Goal: Information Seeking & Learning: Find specific fact

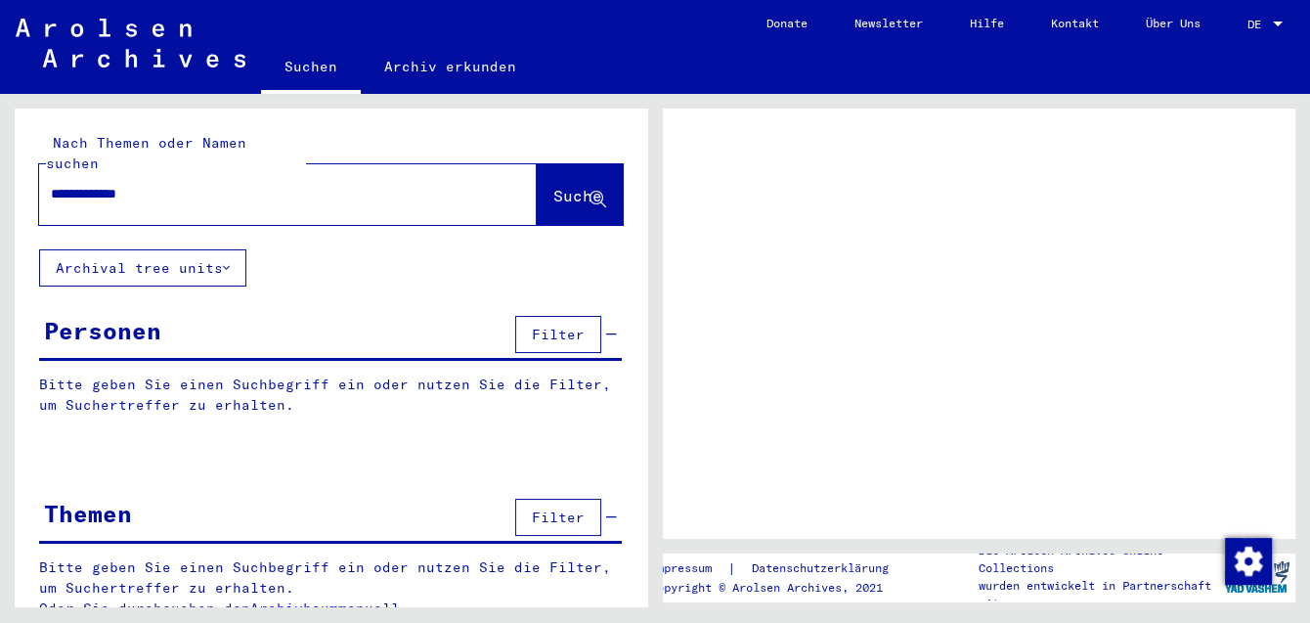
type input "**********"
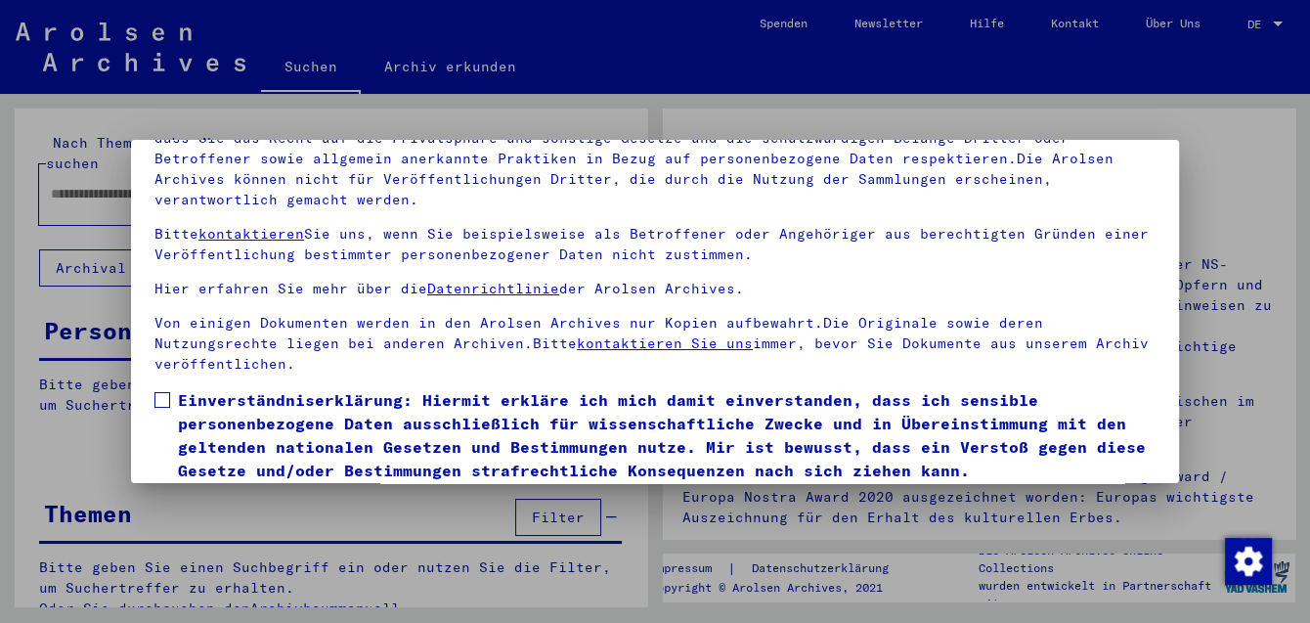
scroll to position [160, 0]
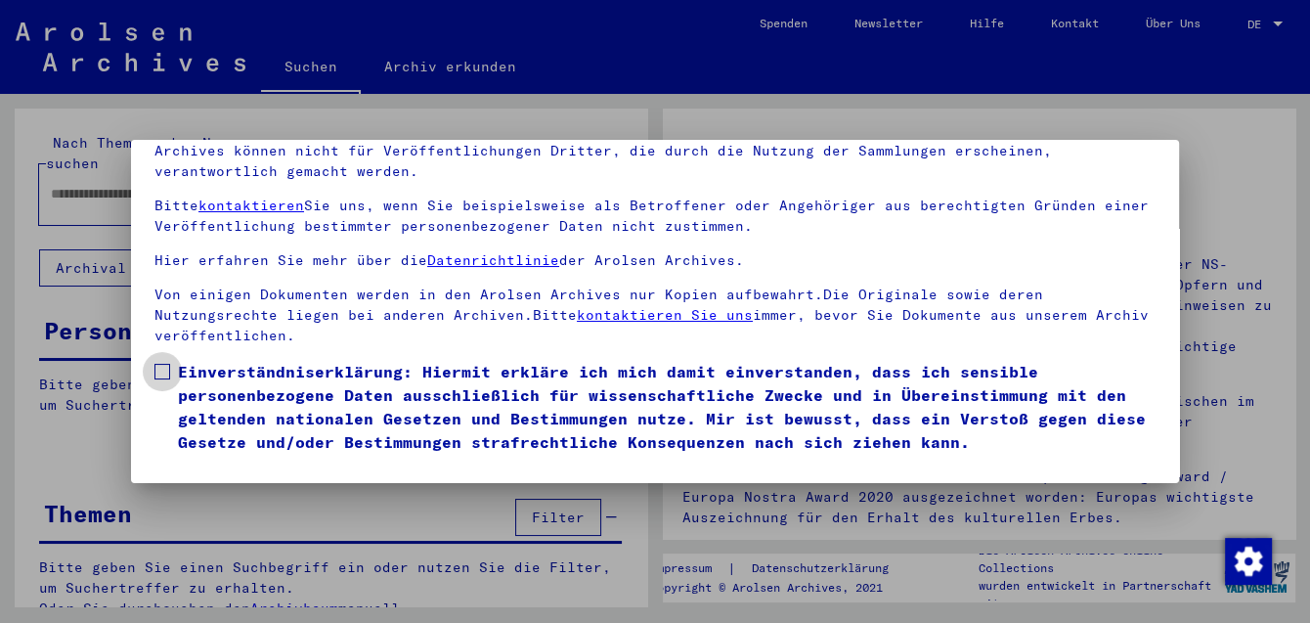
click at [165, 364] on span at bounding box center [162, 372] width 16 height 16
click at [210, 463] on button "Ich stimme zu" at bounding box center [228, 481] width 148 height 37
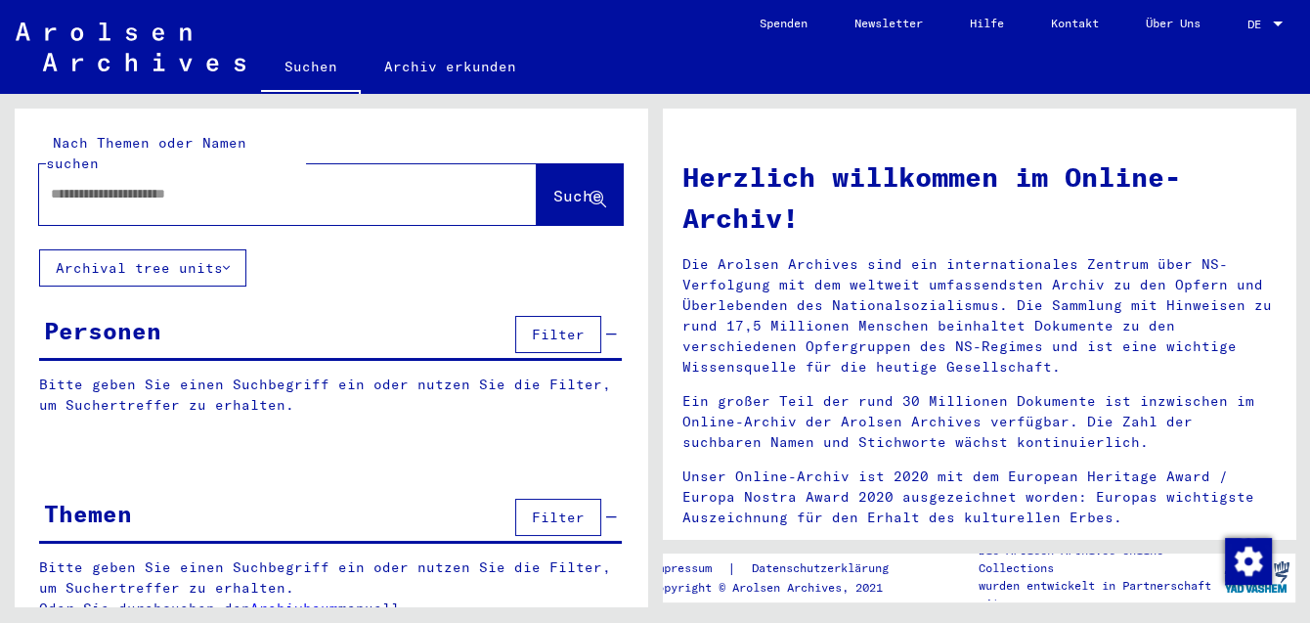
click at [333, 172] on div at bounding box center [258, 194] width 439 height 44
click at [326, 184] on input "text" at bounding box center [264, 194] width 427 height 21
type input "**********"
click at [553, 186] on span "Suche" at bounding box center [577, 196] width 49 height 20
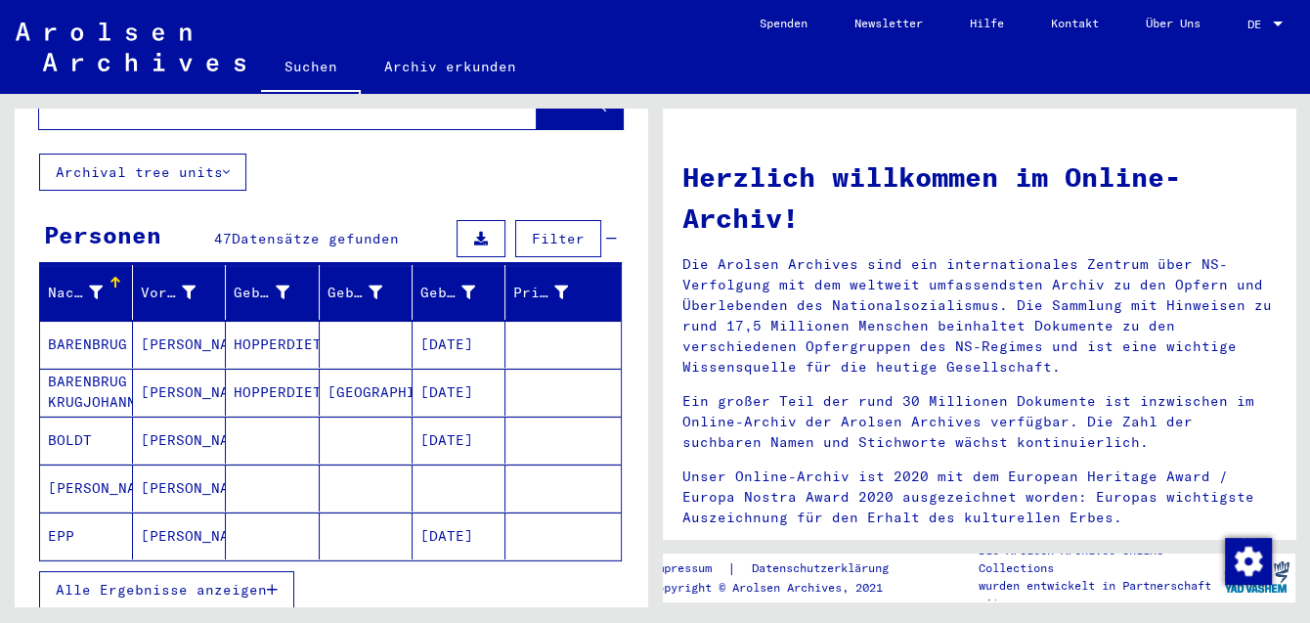
scroll to position [107, 0]
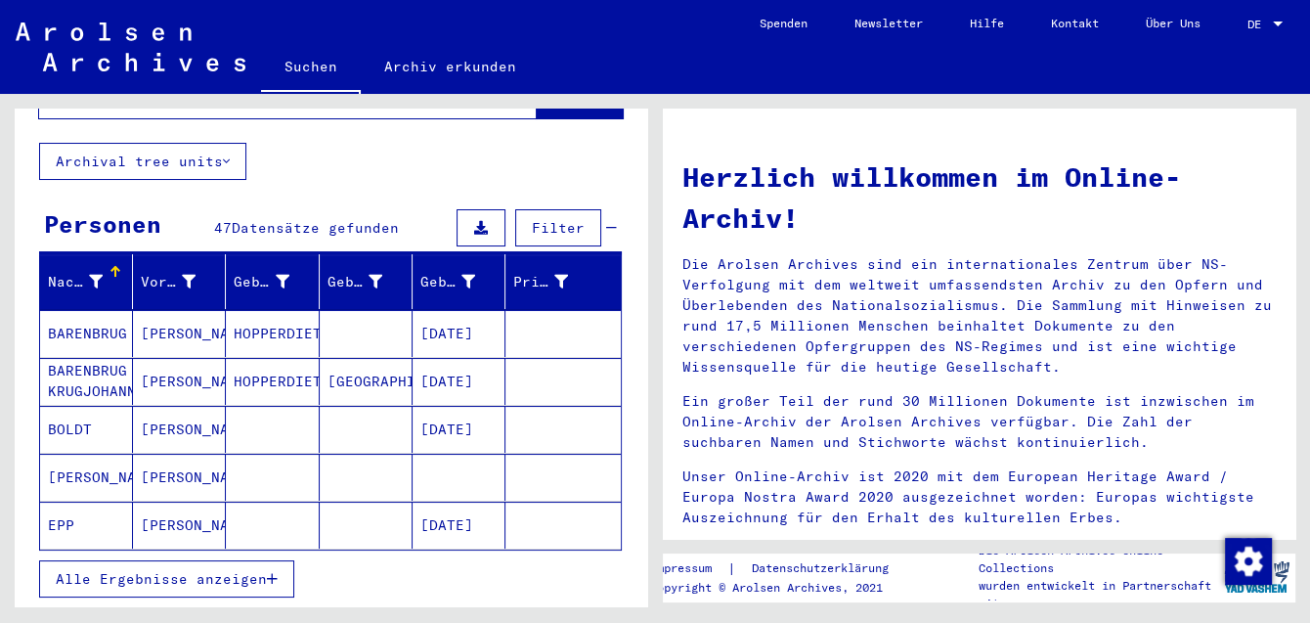
click at [193, 570] on span "Alle Ergebnisse anzeigen" at bounding box center [161, 579] width 211 height 18
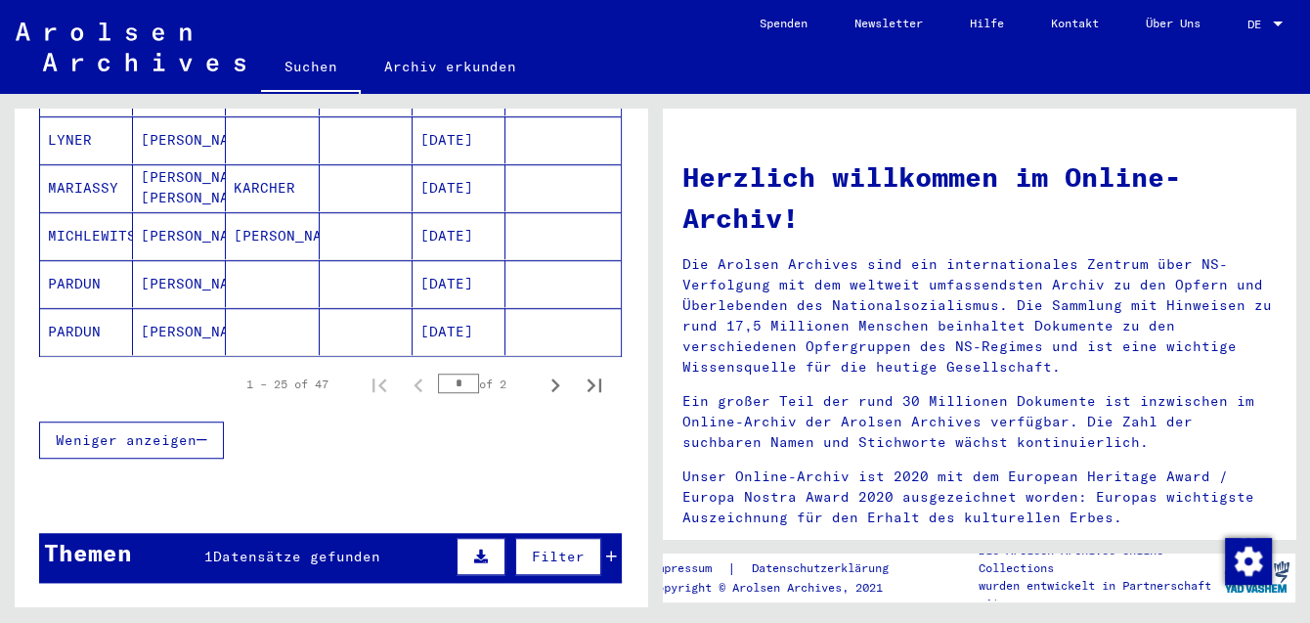
scroll to position [1257, 0]
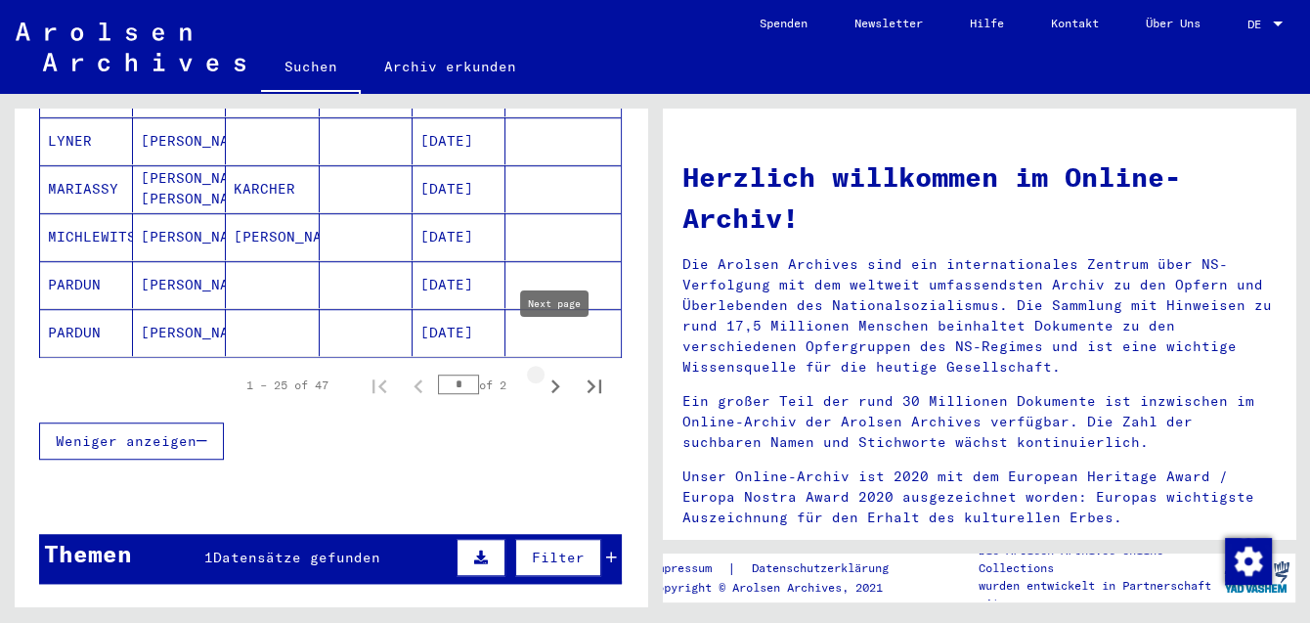
click at [560, 372] on icon "Next page" at bounding box center [555, 385] width 27 height 27
type input "*"
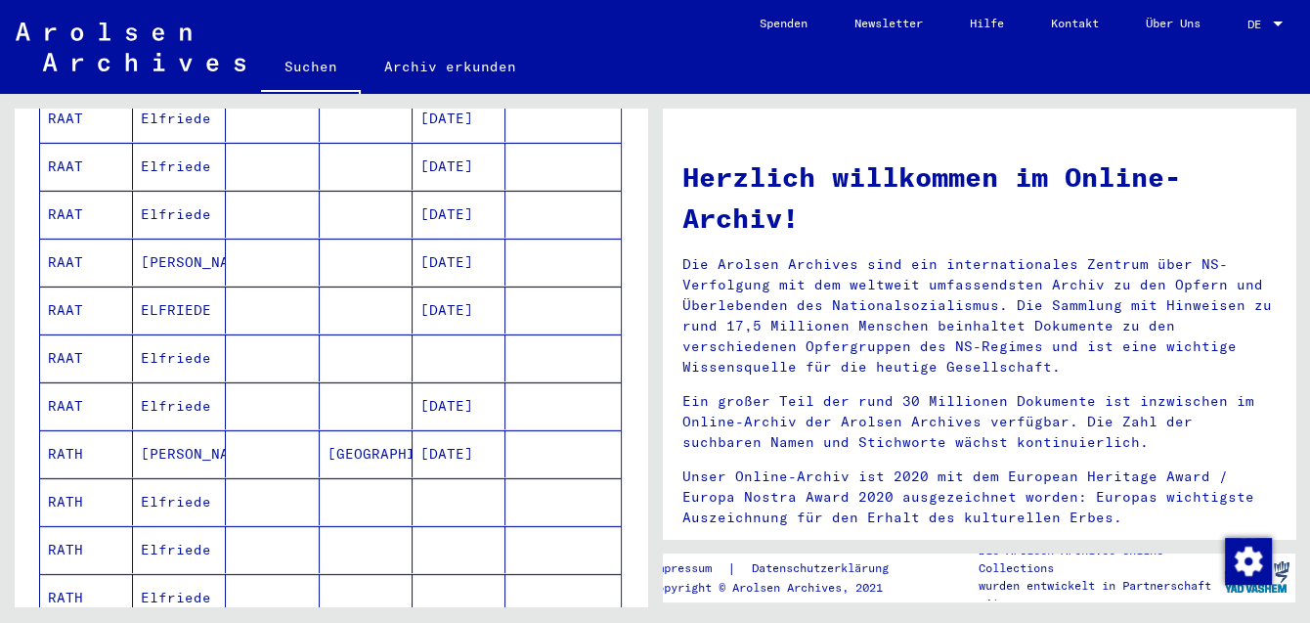
scroll to position [263, 0]
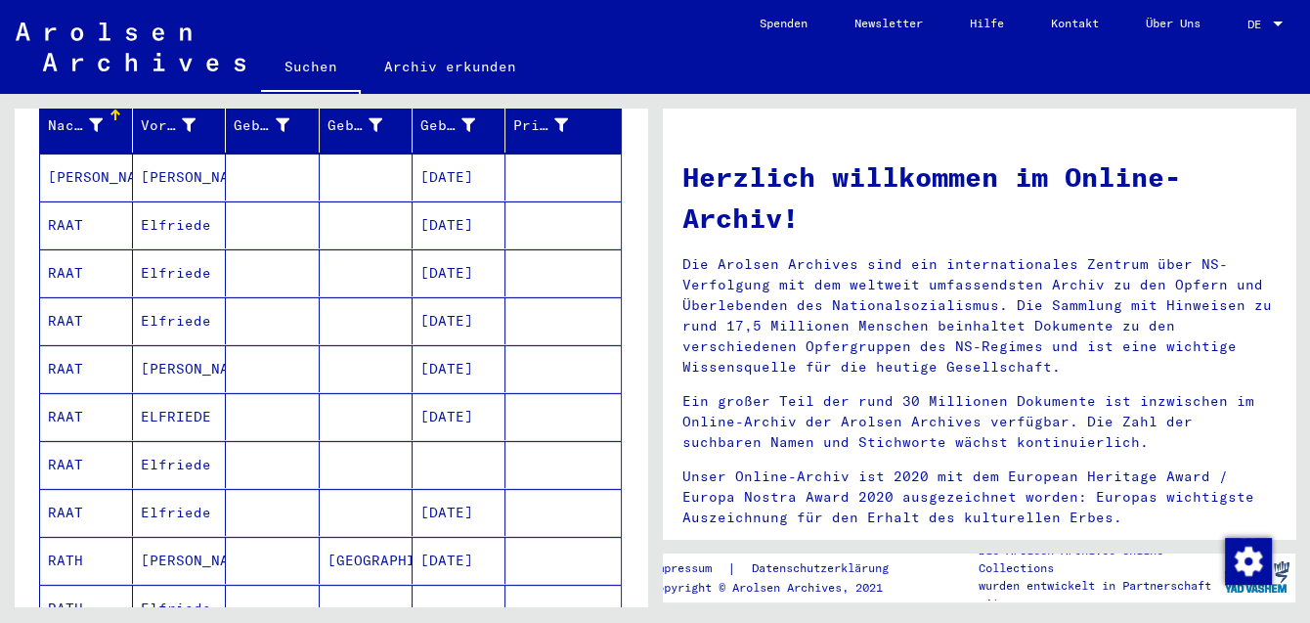
click at [62, 201] on mat-cell "RAAT" at bounding box center [86, 224] width 93 height 47
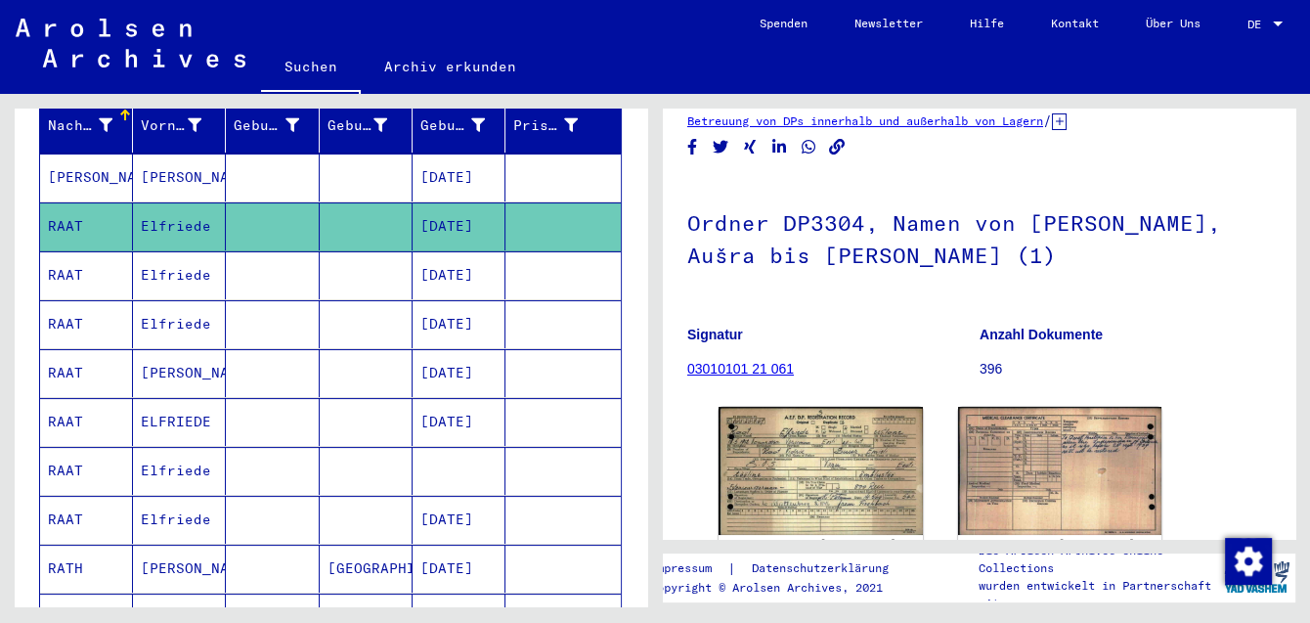
scroll to position [107, 0]
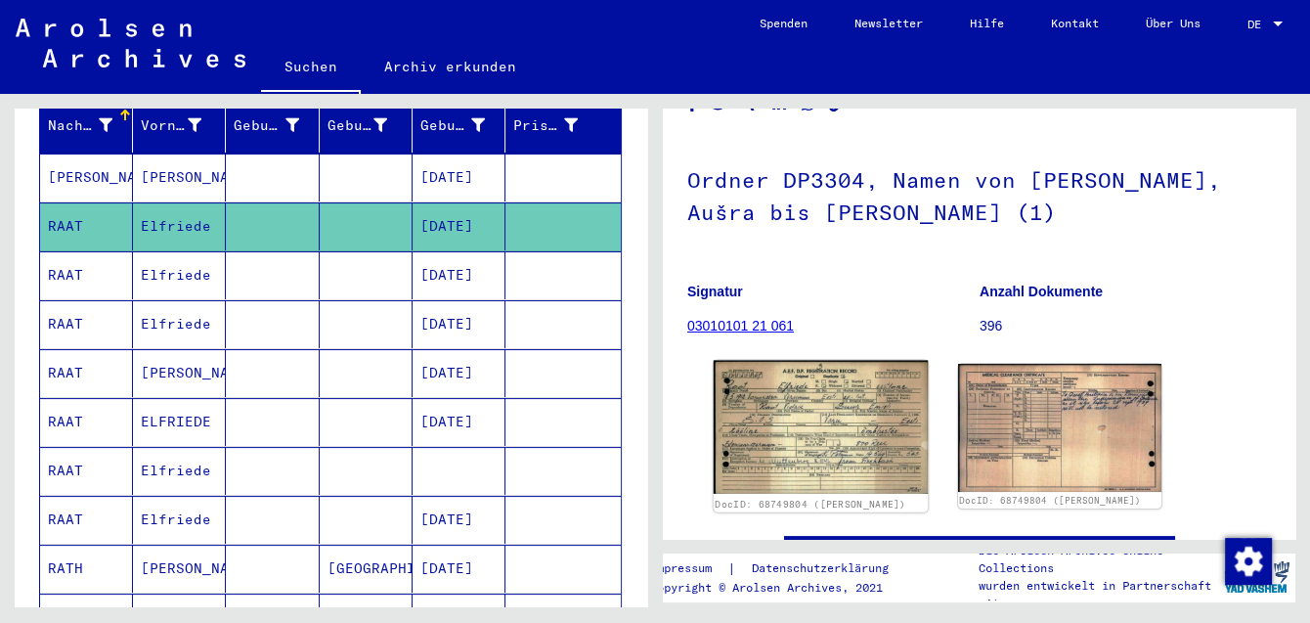
click at [830, 433] on img at bounding box center [821, 428] width 214 height 134
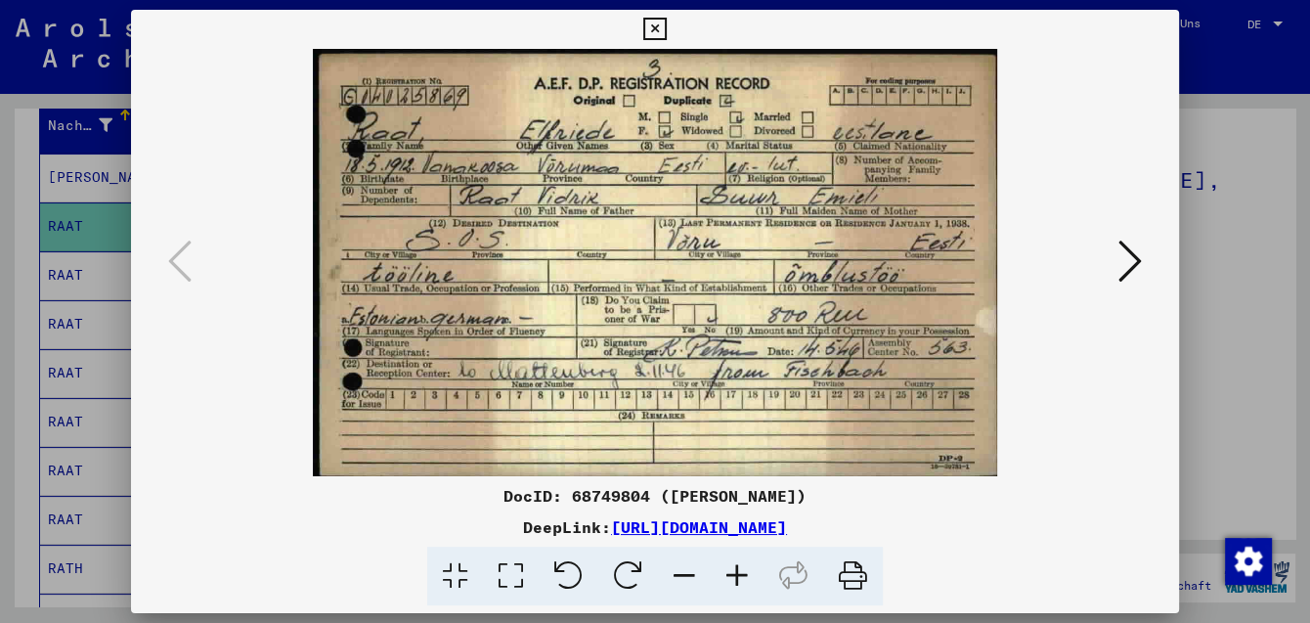
click at [666, 32] on icon at bounding box center [654, 29] width 22 height 23
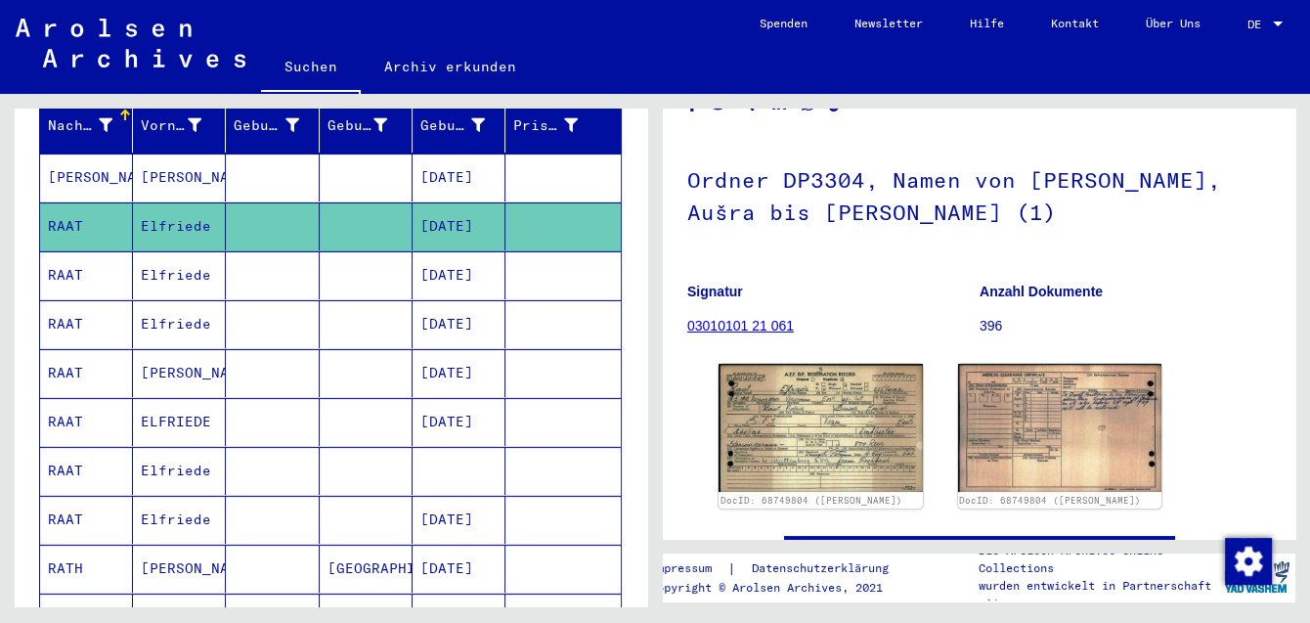
click at [107, 255] on mat-cell "RAAT" at bounding box center [86, 275] width 93 height 48
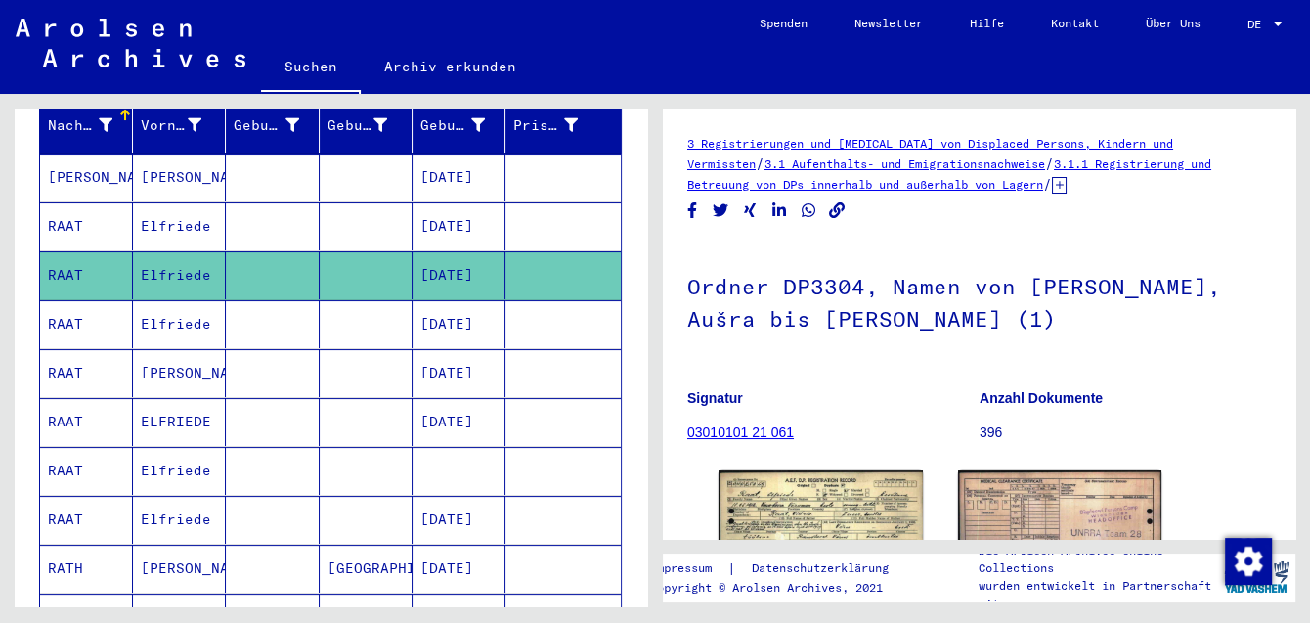
click at [74, 450] on mat-cell "RAAT" at bounding box center [86, 471] width 93 height 48
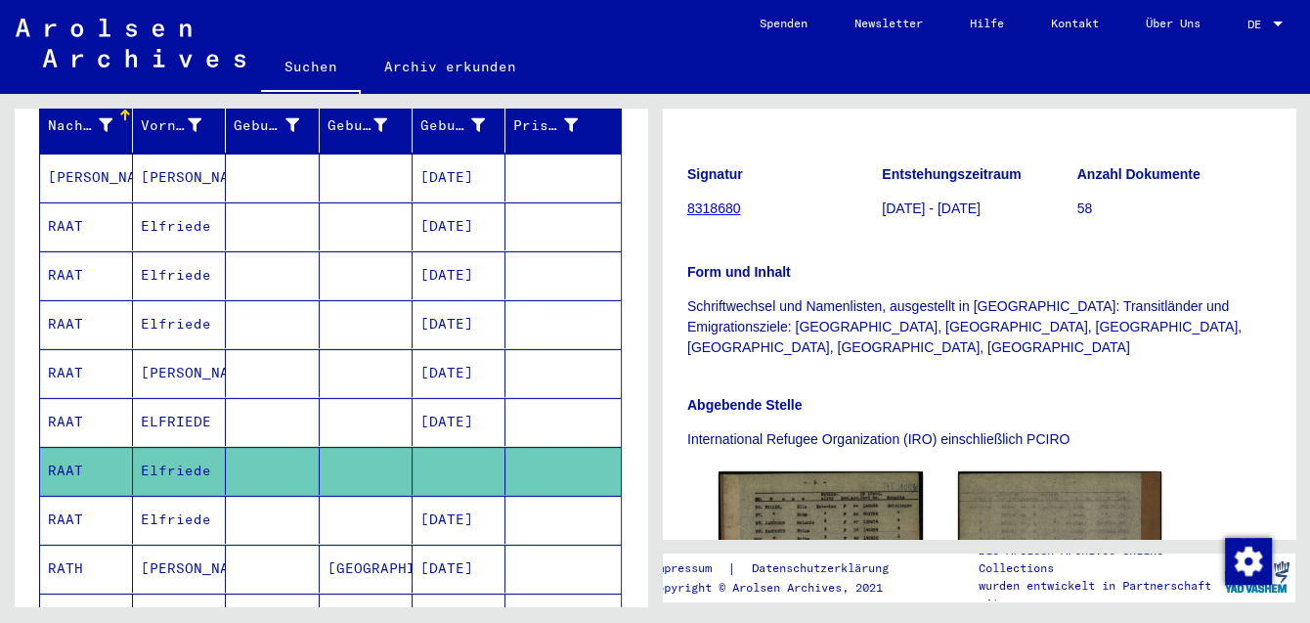
scroll to position [426, 0]
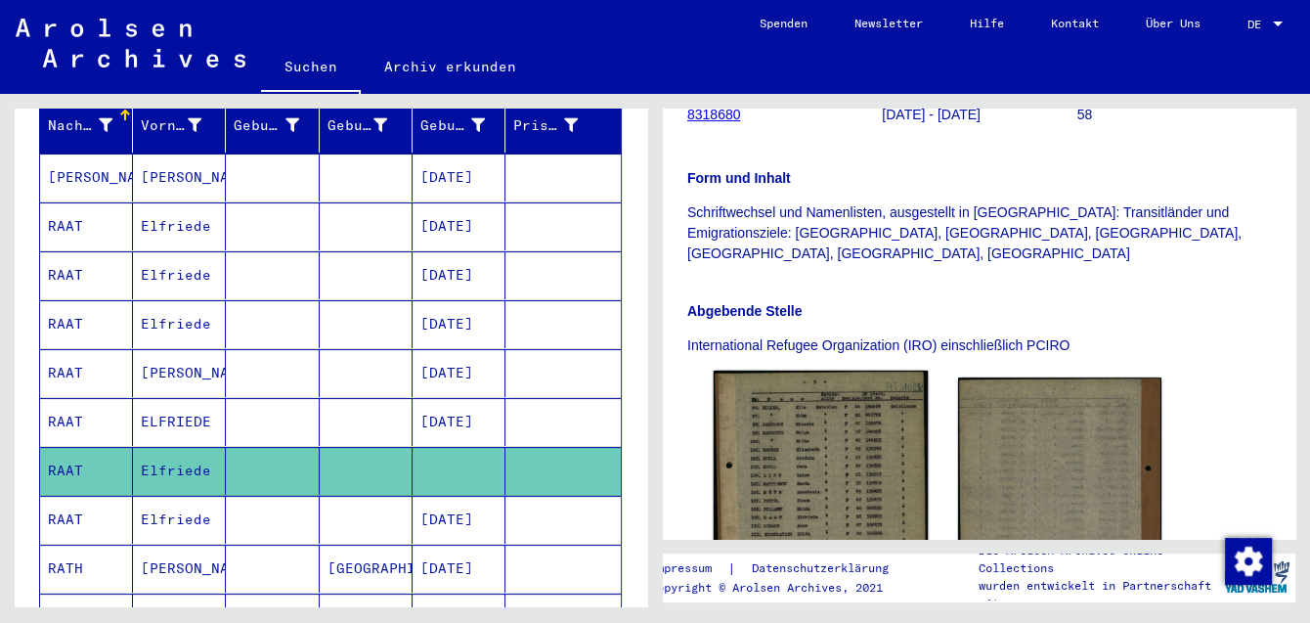
click at [839, 384] on img at bounding box center [821, 507] width 214 height 275
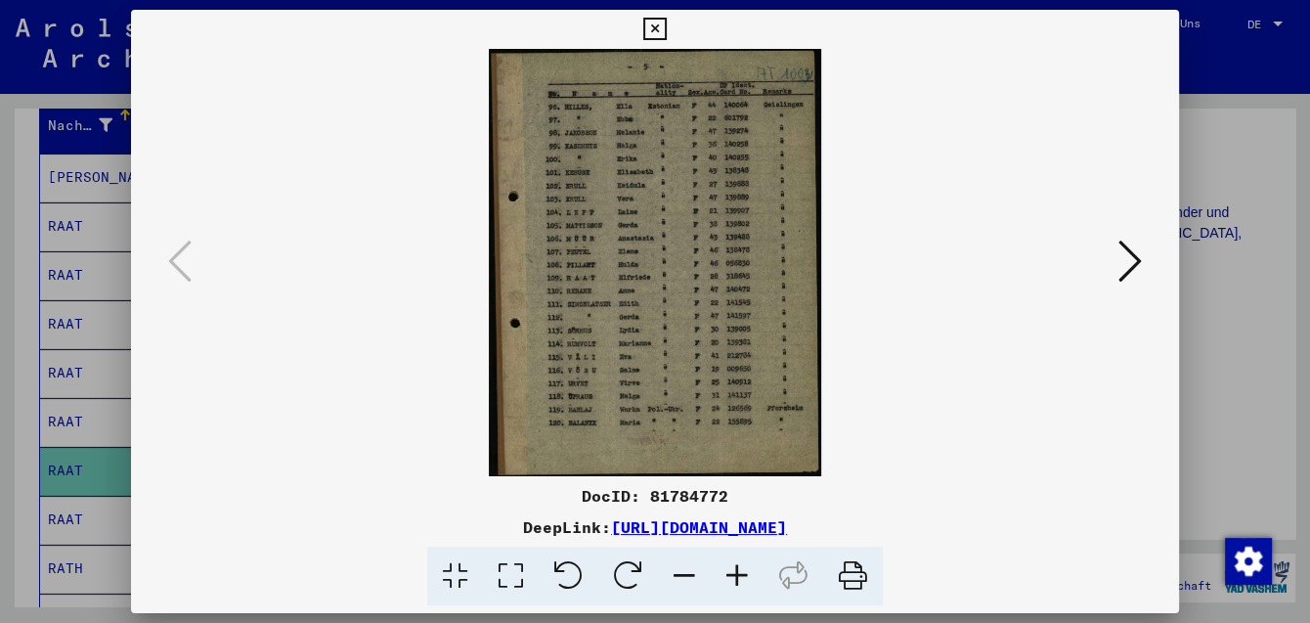
click at [666, 36] on icon at bounding box center [654, 29] width 22 height 23
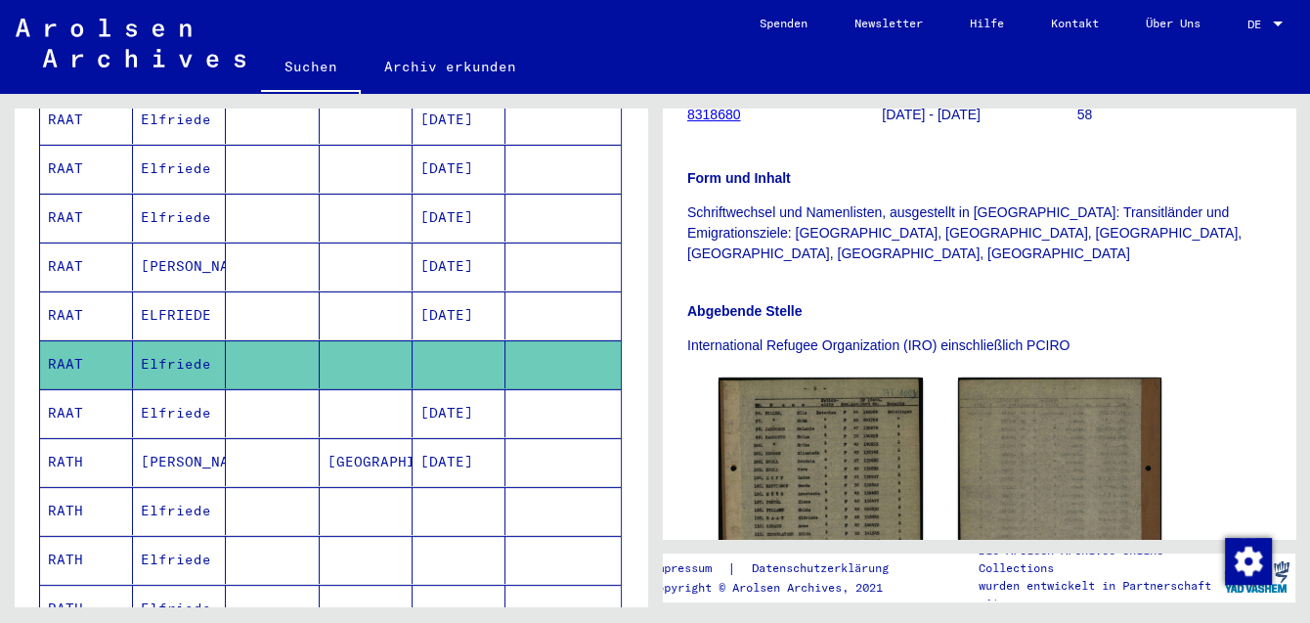
scroll to position [476, 0]
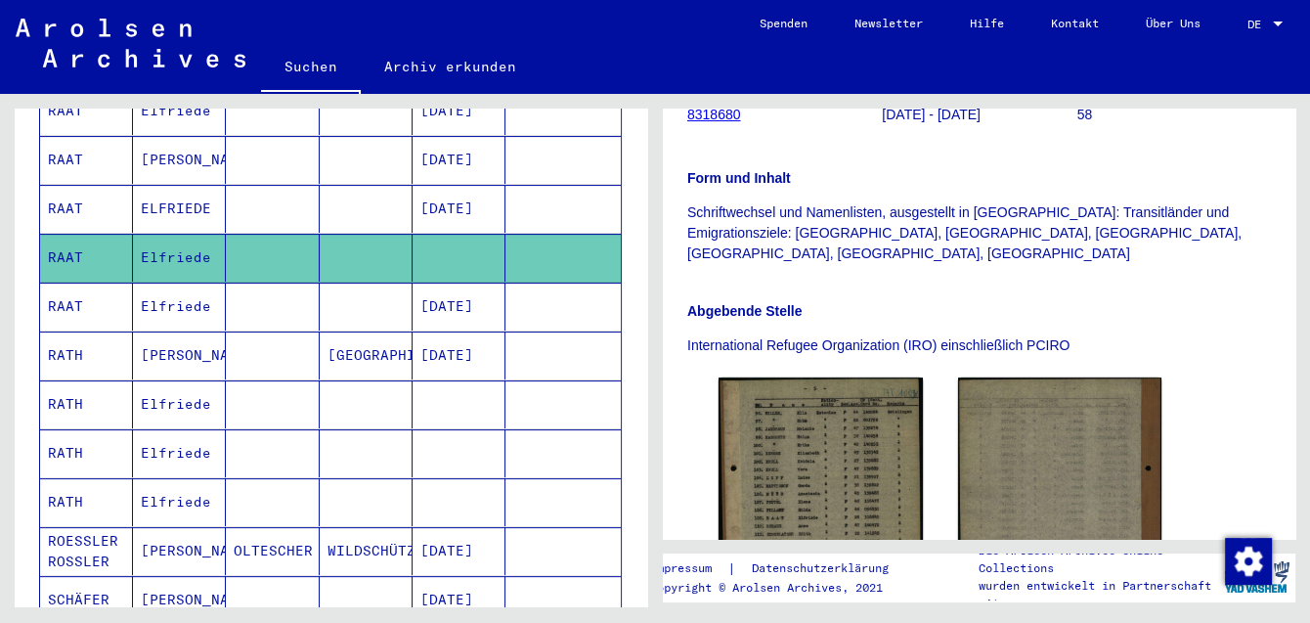
click at [61, 335] on mat-cell "RATH" at bounding box center [86, 355] width 93 height 48
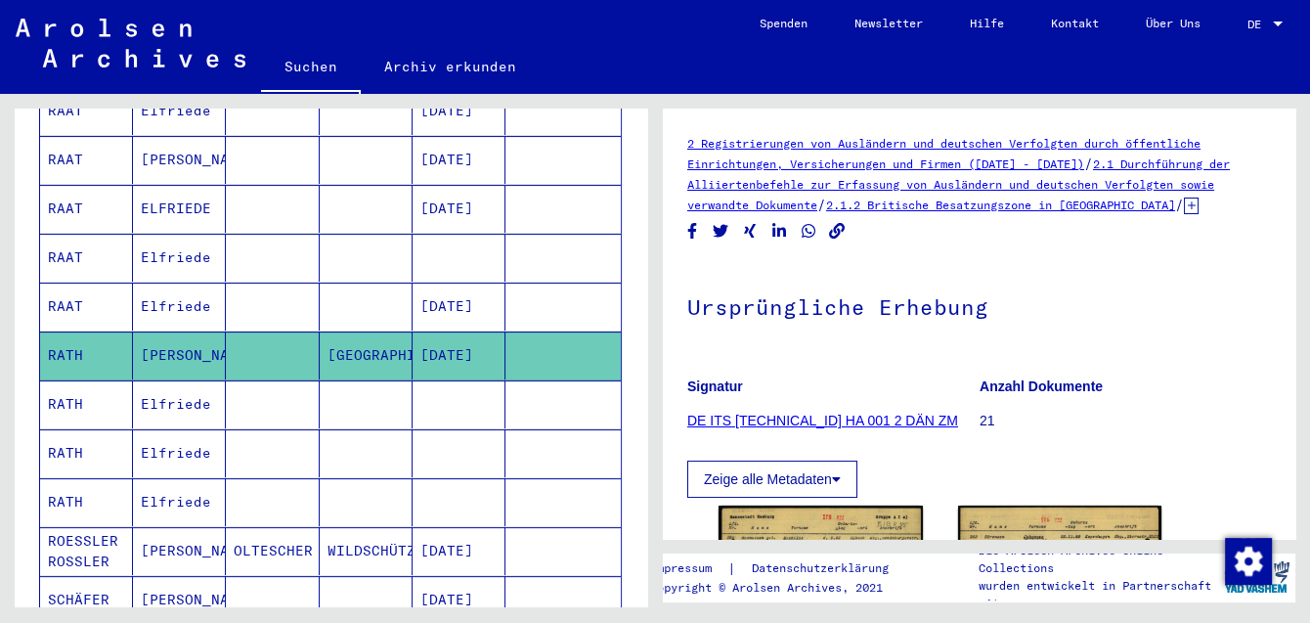
scroll to position [141, 0]
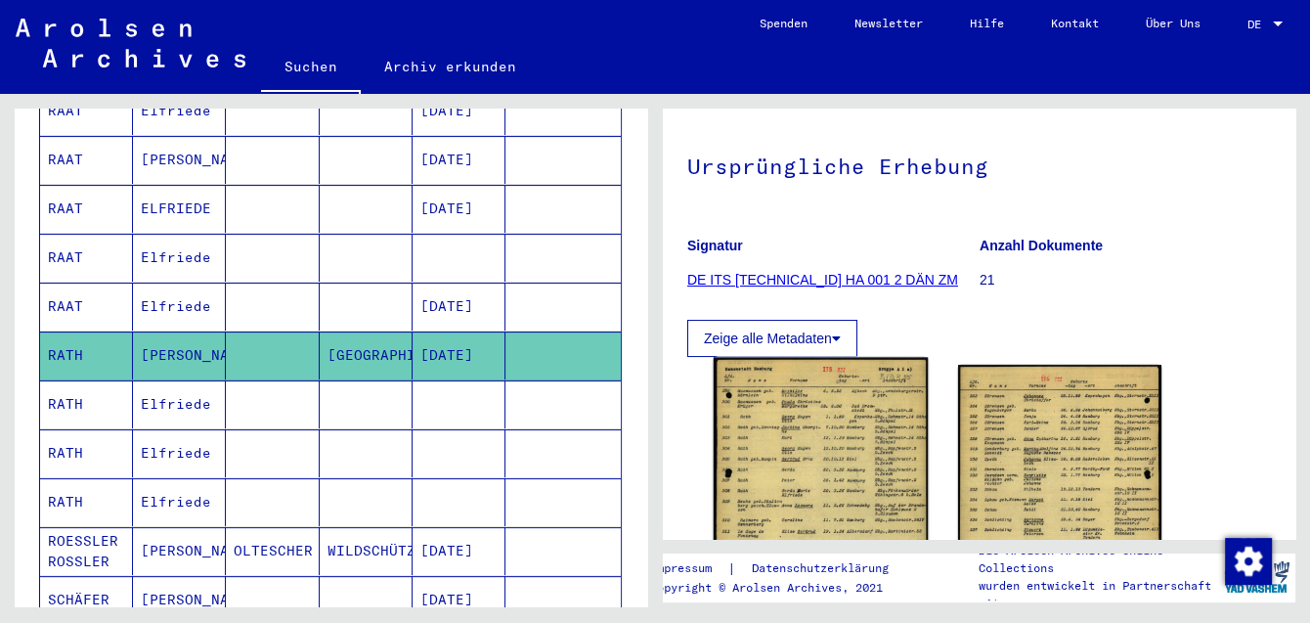
click at [814, 408] on img at bounding box center [821, 507] width 214 height 300
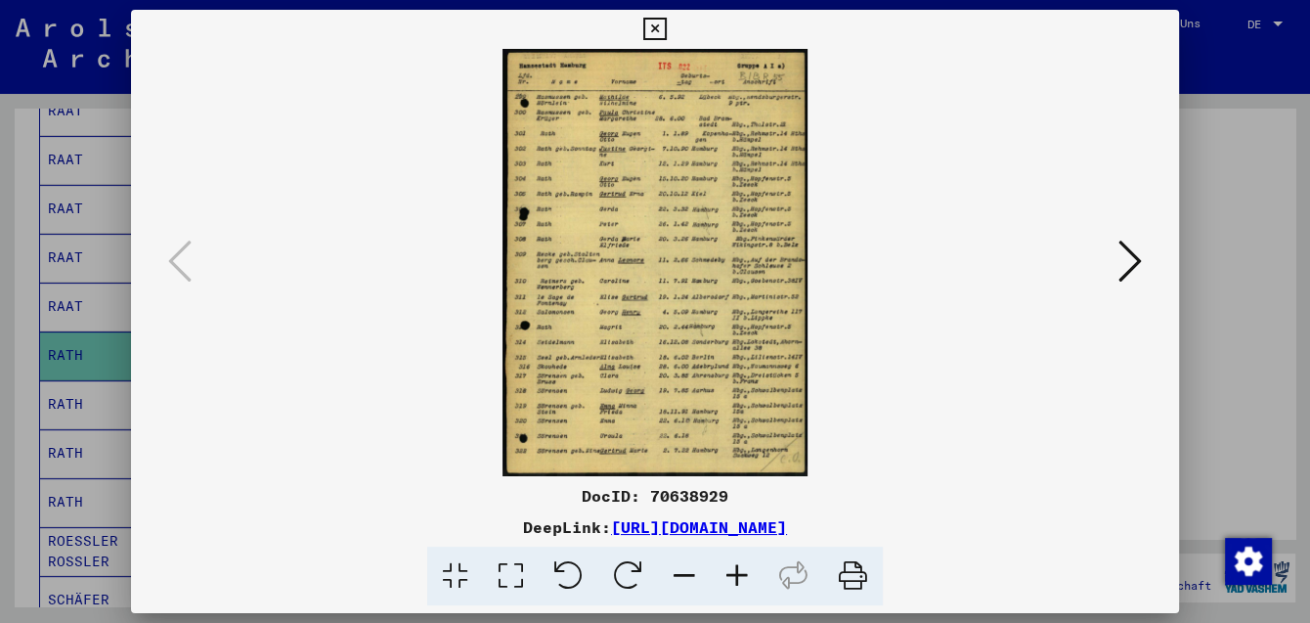
click at [666, 33] on icon at bounding box center [654, 29] width 22 height 23
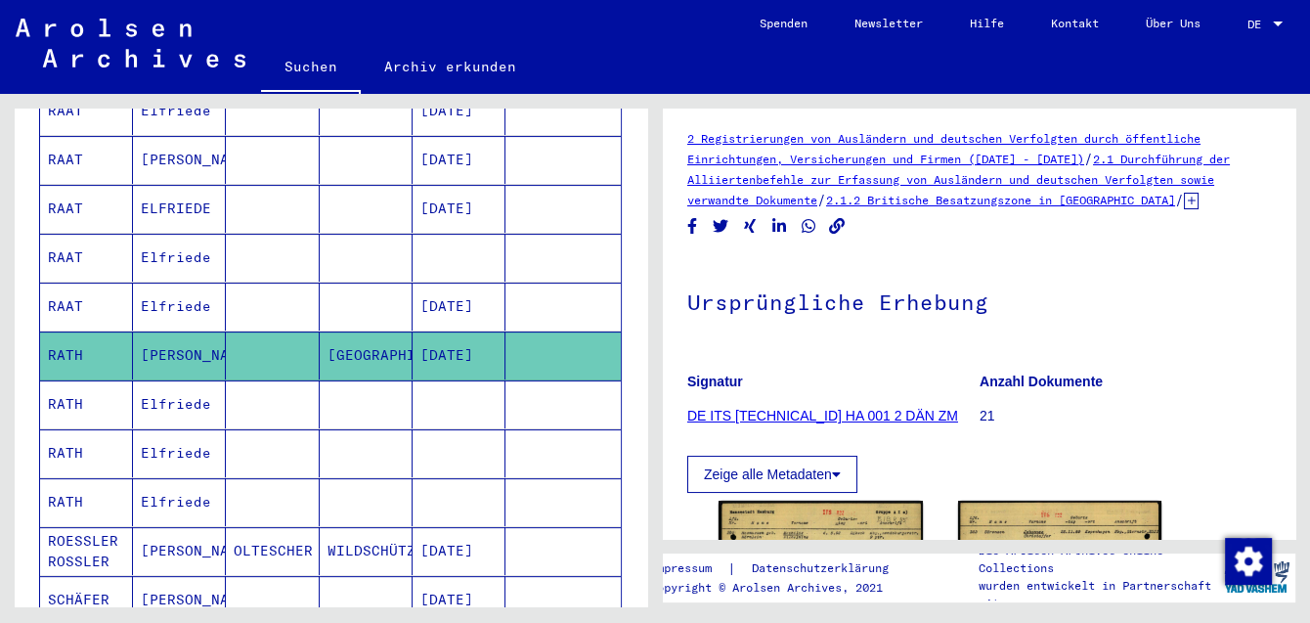
scroll to position [0, 0]
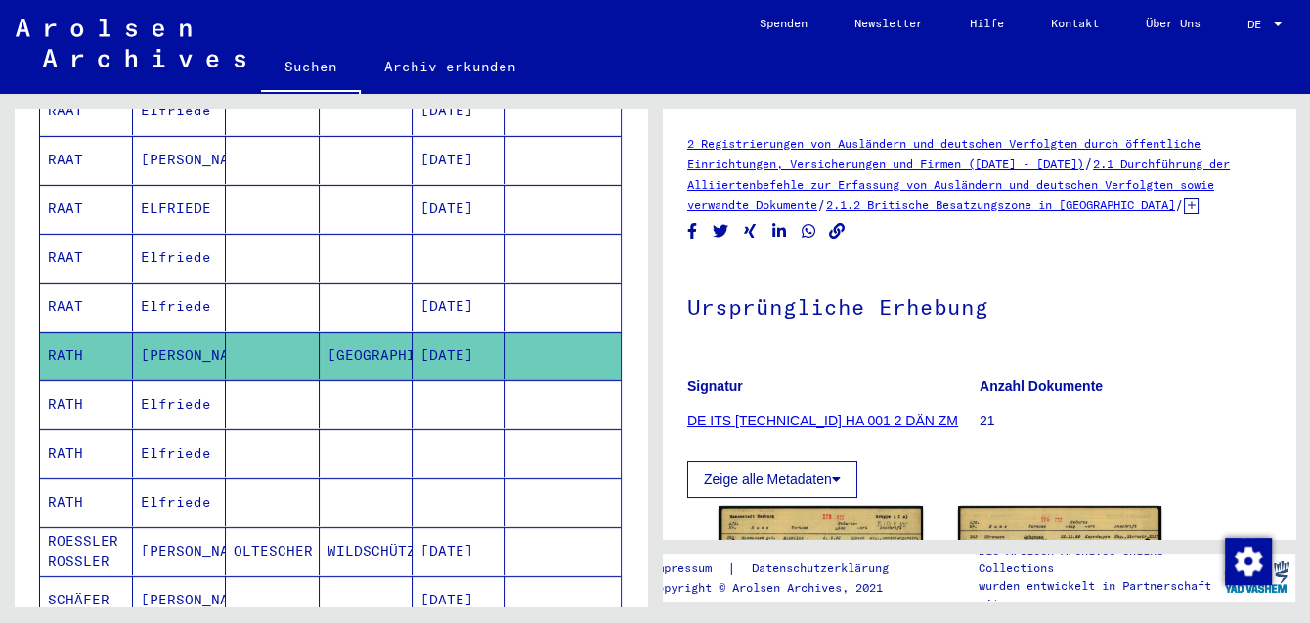
click at [1218, 206] on div "2 Registrierungen von Ausländern und deutschen Verfolgten durch öffentliche Ein…" at bounding box center [979, 174] width 584 height 82
click at [1198, 212] on icon at bounding box center [1191, 205] width 15 height 17
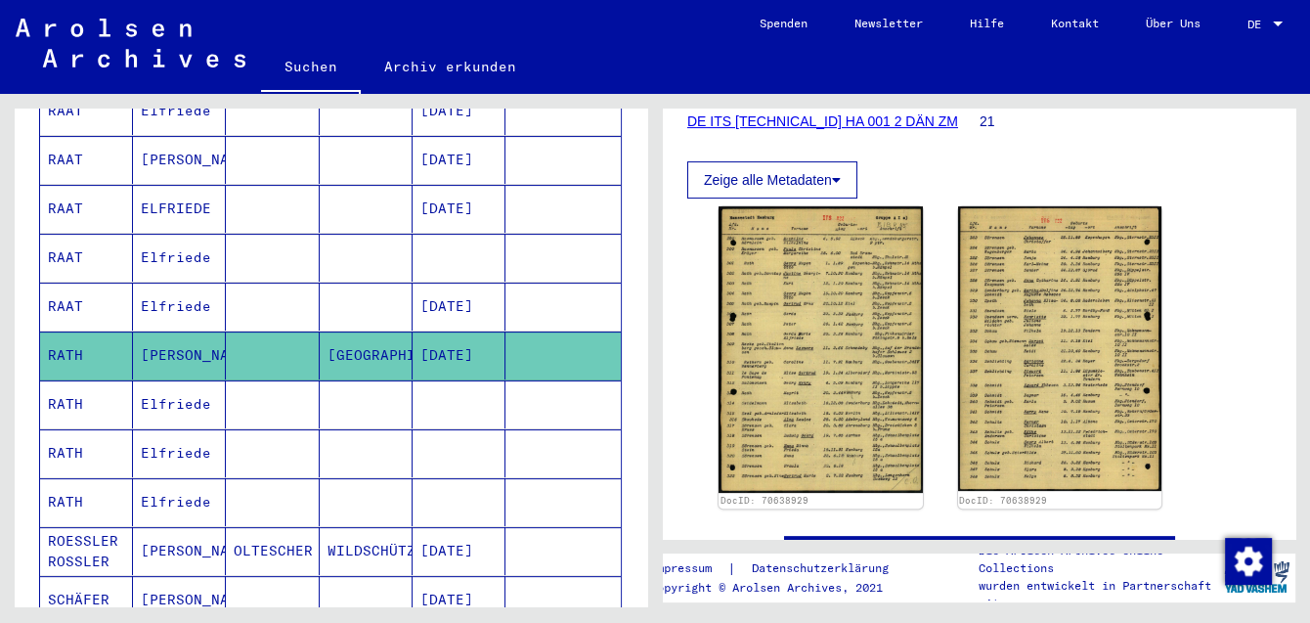
scroll to position [533, 0]
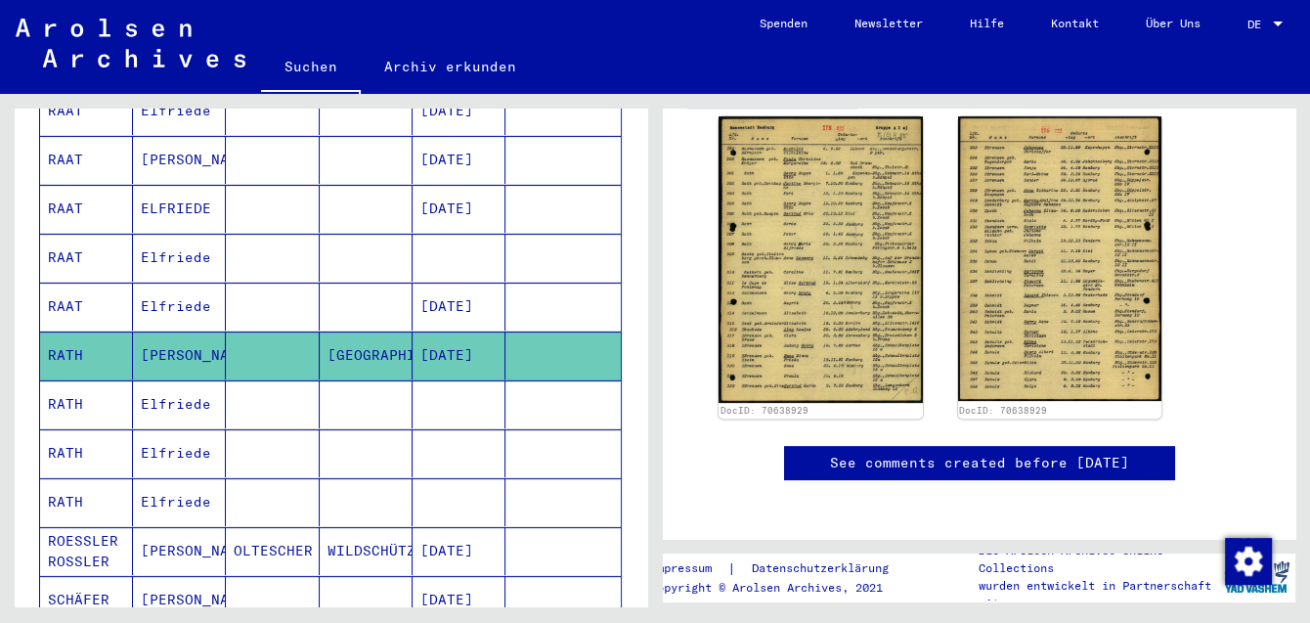
click at [87, 384] on mat-cell "RATH" at bounding box center [86, 404] width 93 height 48
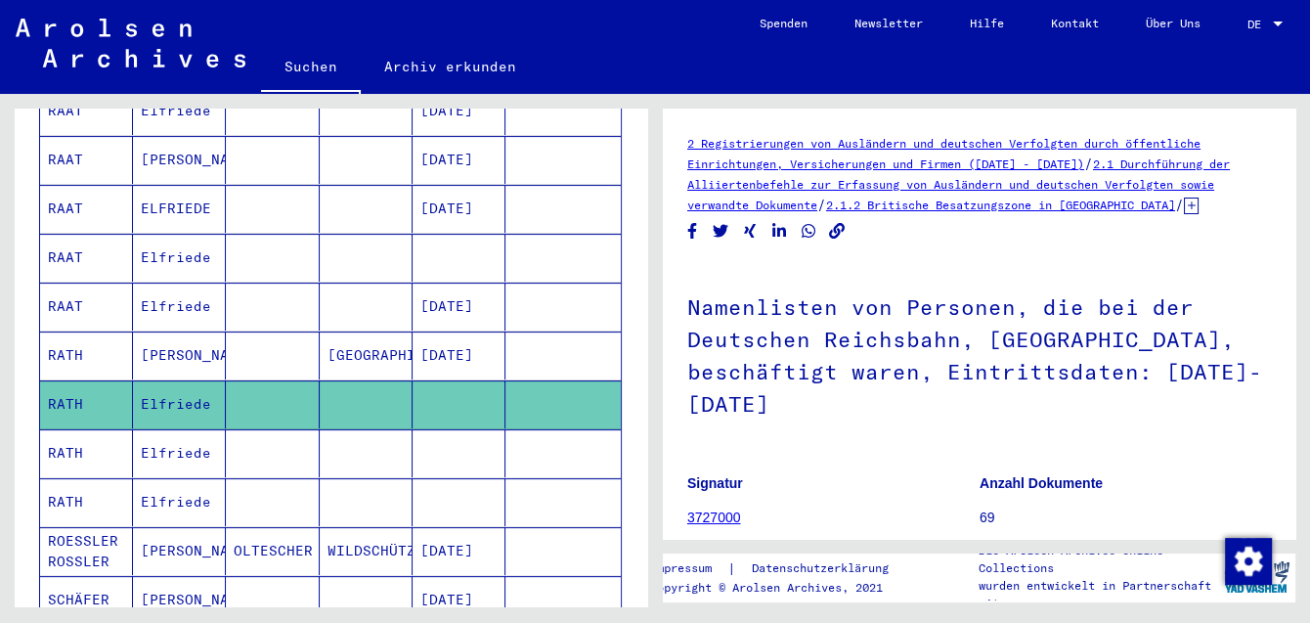
click at [84, 429] on mat-cell "RATH" at bounding box center [86, 453] width 93 height 48
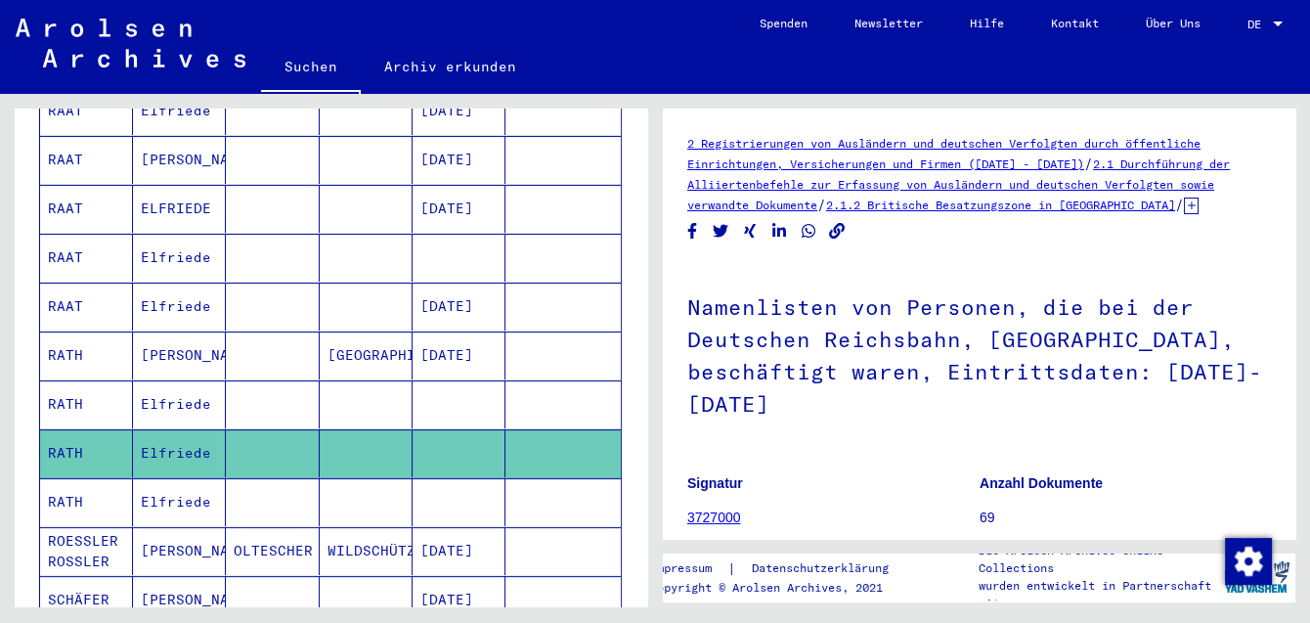
click at [75, 380] on mat-cell "RATH" at bounding box center [86, 404] width 93 height 48
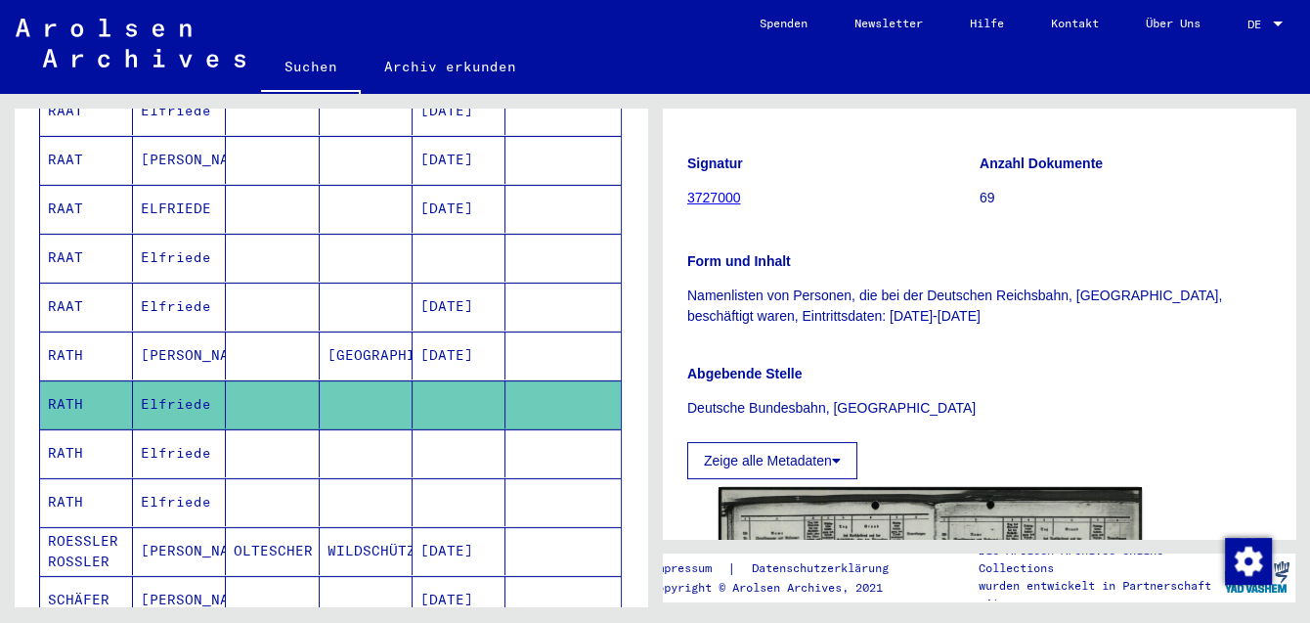
scroll to position [638, 0]
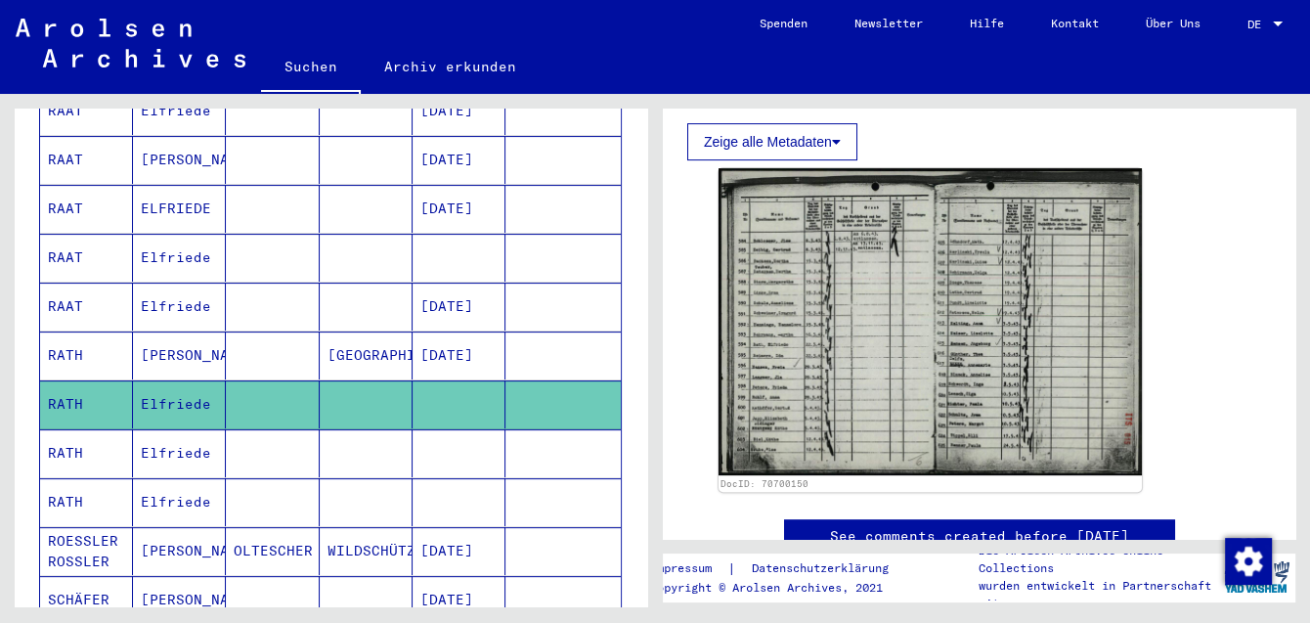
click at [99, 429] on mat-cell "RATH" at bounding box center [86, 453] width 93 height 48
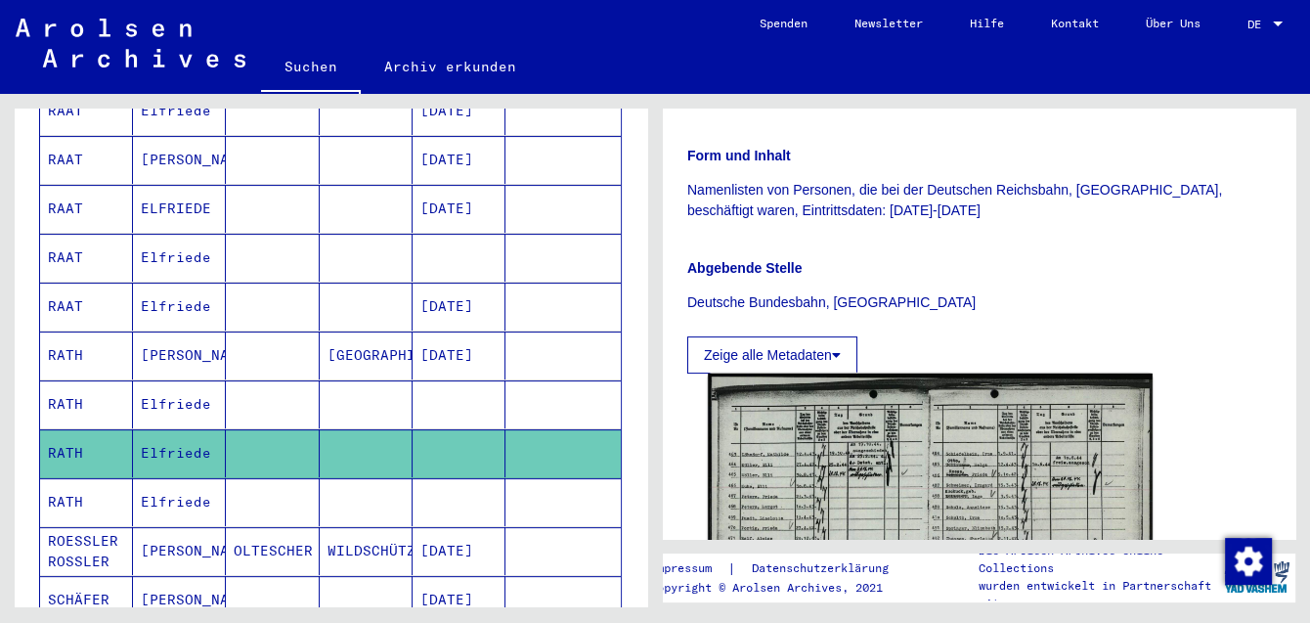
scroll to position [533, 0]
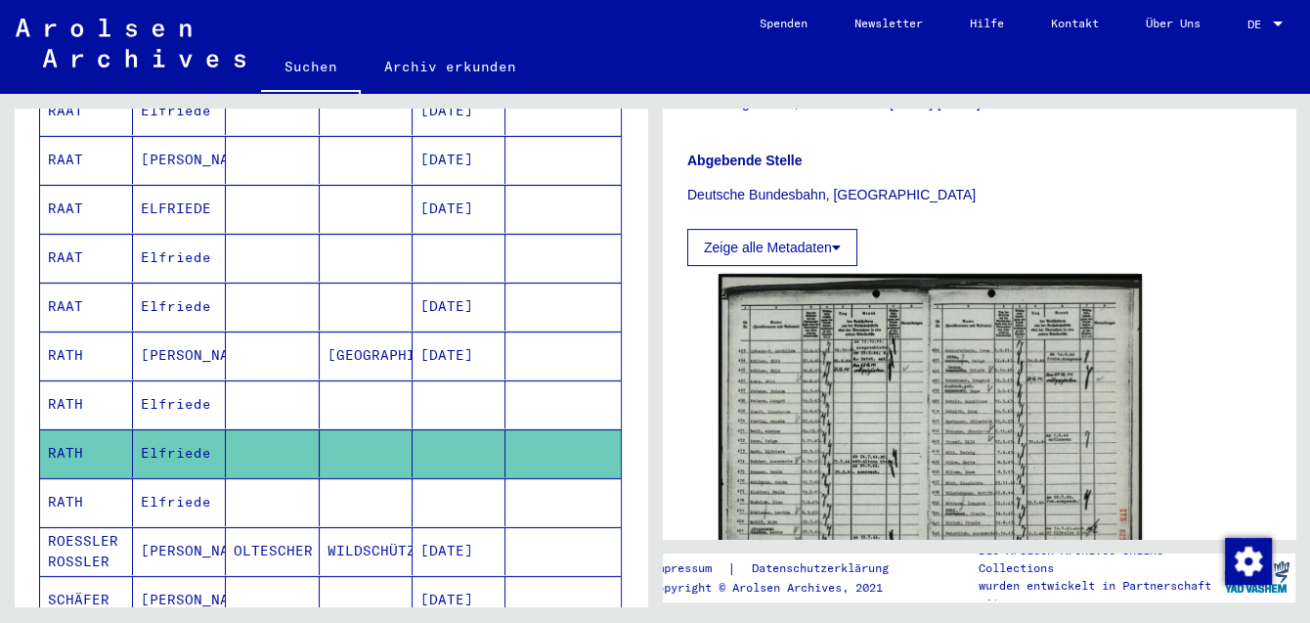
click at [70, 478] on mat-cell "RATH" at bounding box center [86, 502] width 93 height 48
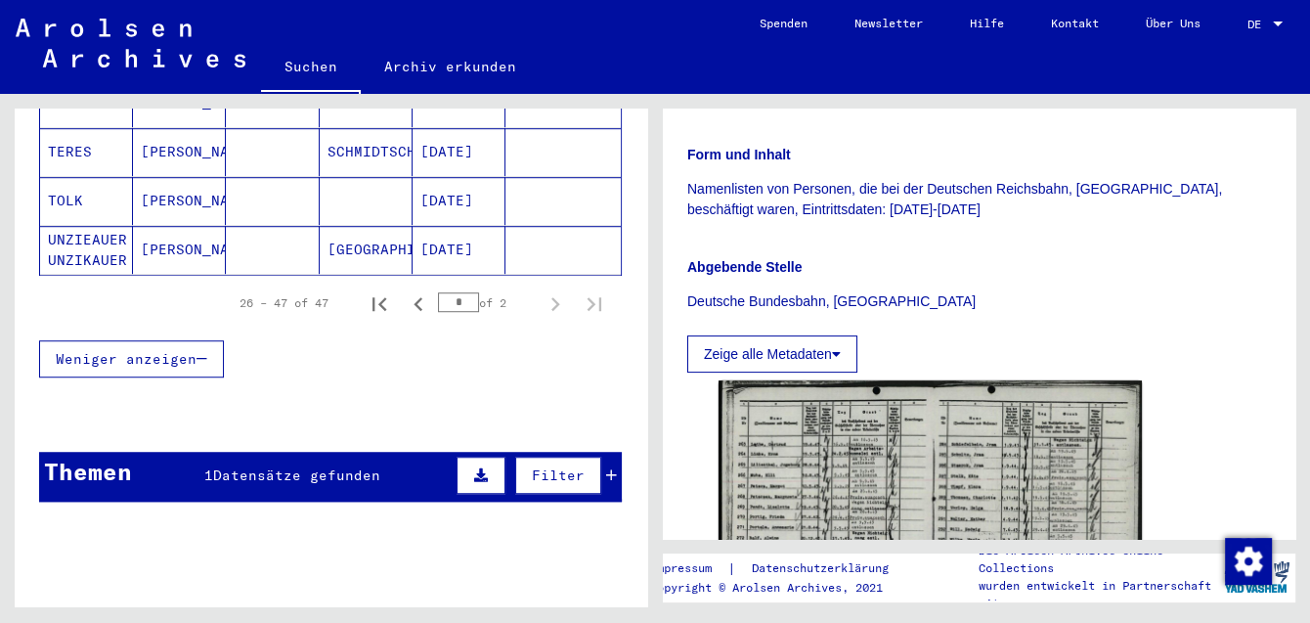
scroll to position [1114, 0]
